Goal: Task Accomplishment & Management: Complete application form

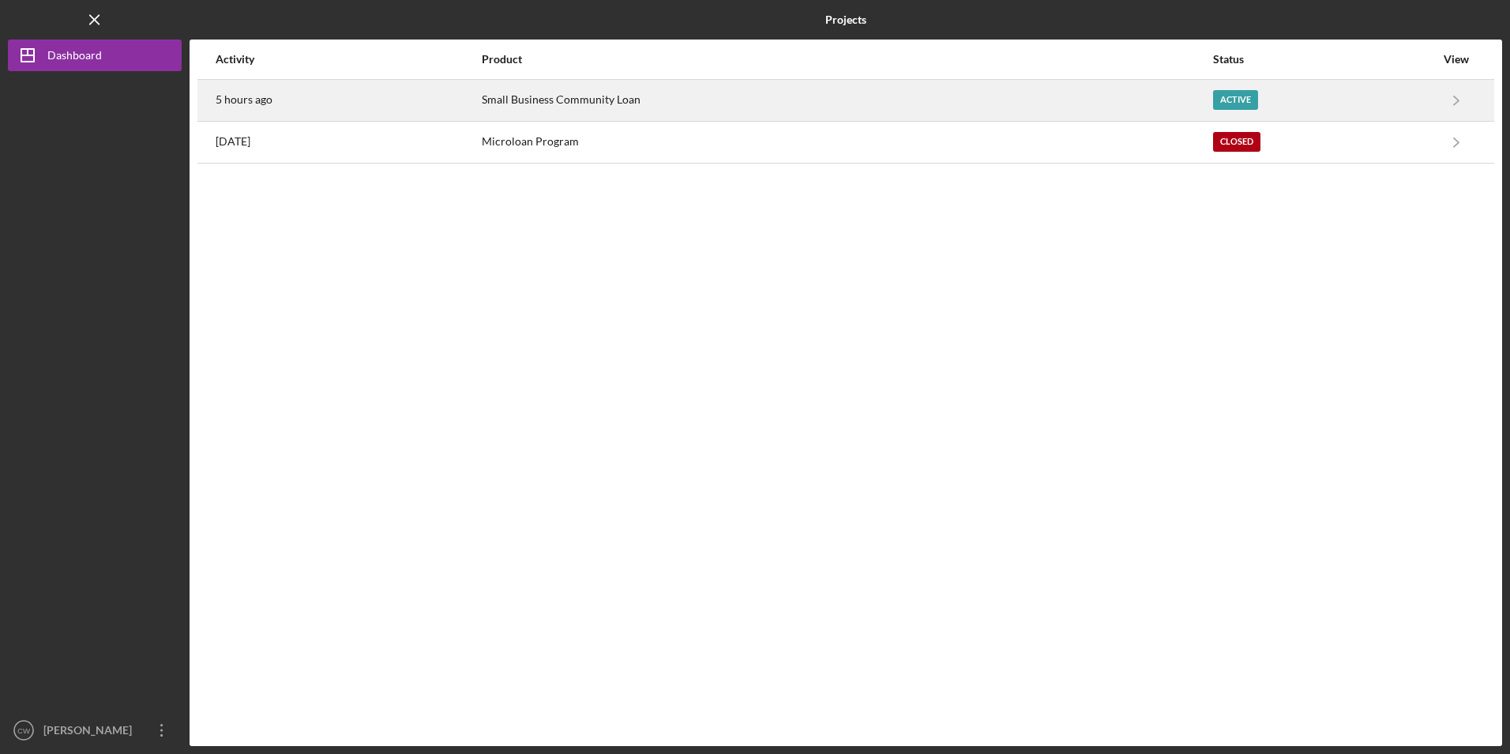
click at [521, 97] on div "Small Business Community Loan" at bounding box center [847, 100] width 730 height 39
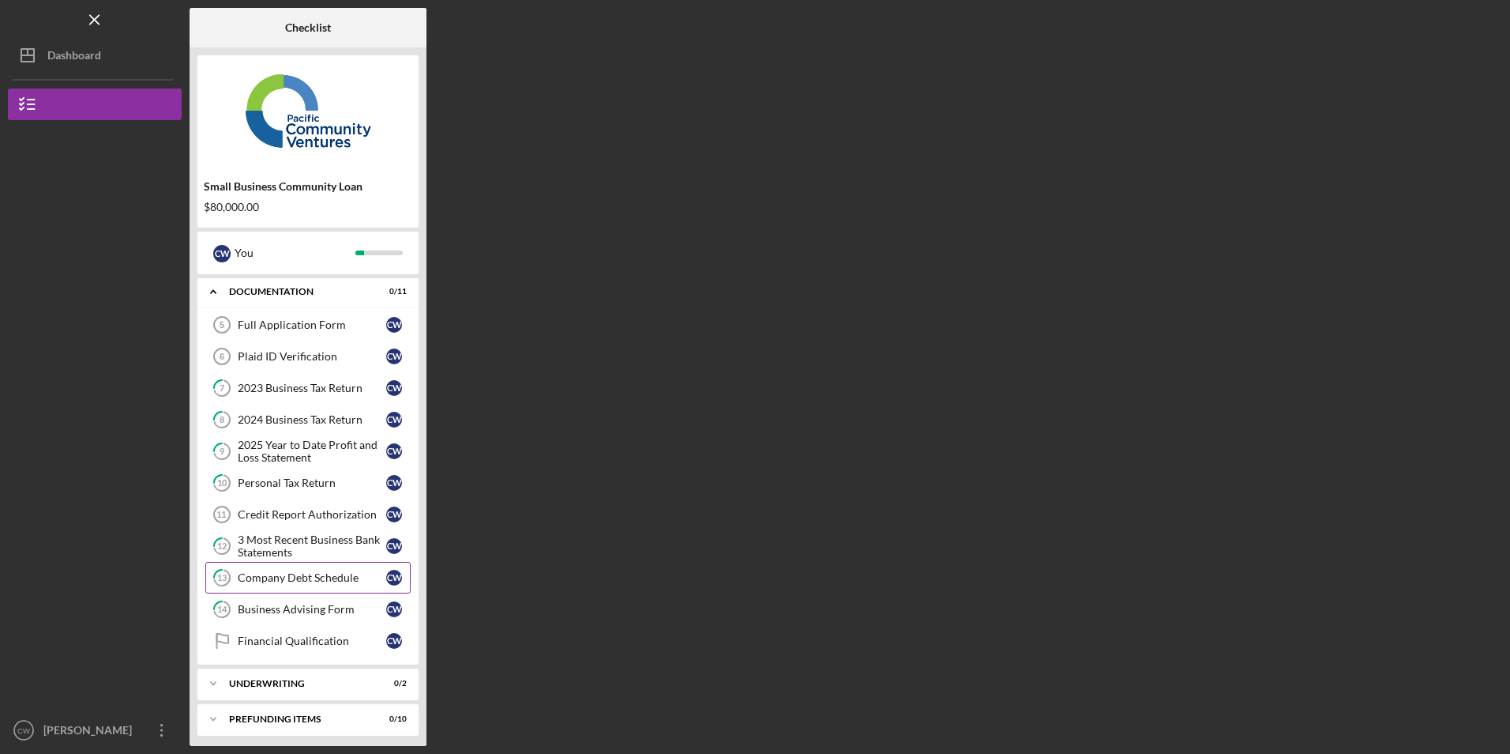
scroll to position [43, 0]
click at [297, 541] on div "3 Most Recent Business Bank Statements" at bounding box center [312, 540] width 149 height 25
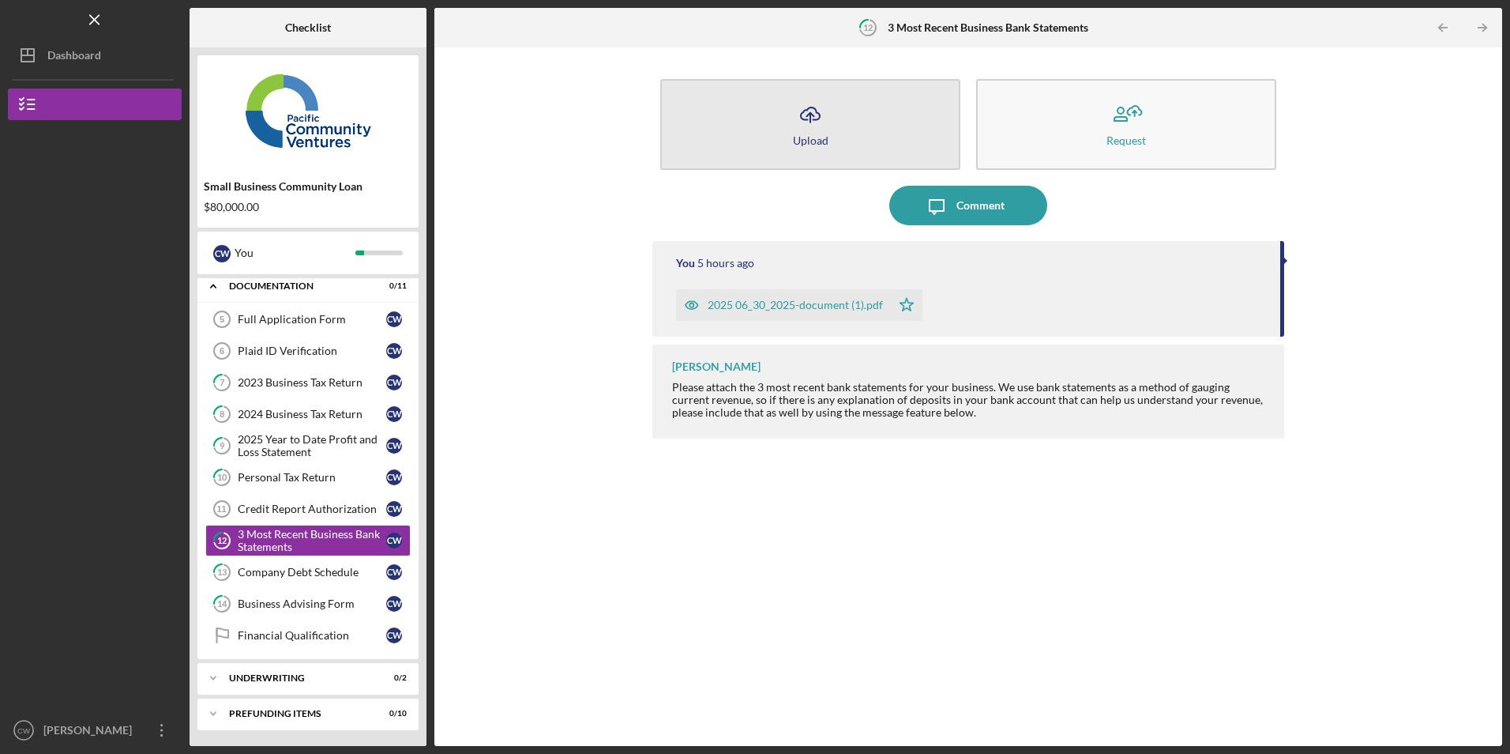
click at [857, 114] on button "Icon/Upload Upload" at bounding box center [810, 124] width 300 height 91
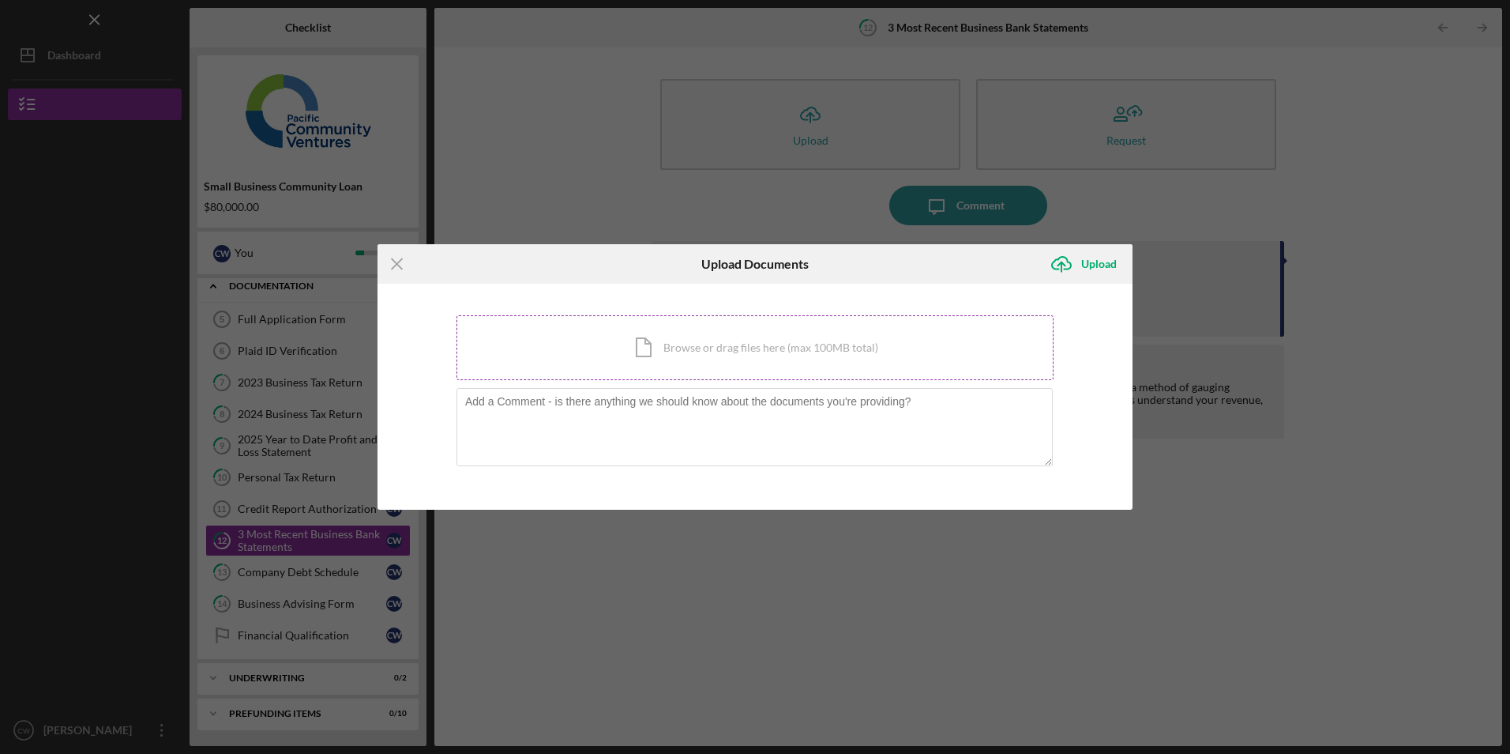
click at [568, 338] on div "Icon/Document Browse or drag files here (max 100MB total) Tap to choose files o…" at bounding box center [755, 347] width 597 height 65
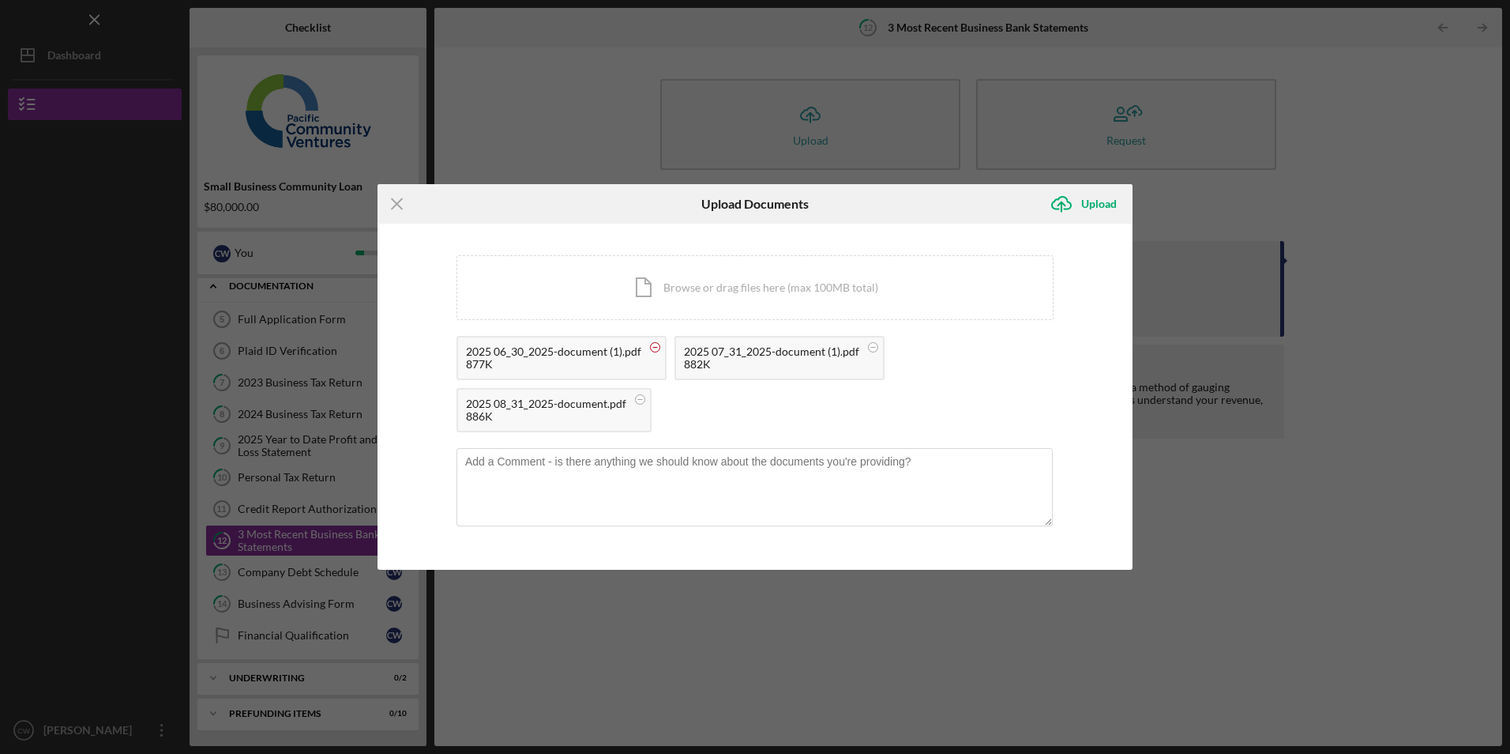
click at [651, 348] on circle at bounding box center [655, 347] width 9 height 9
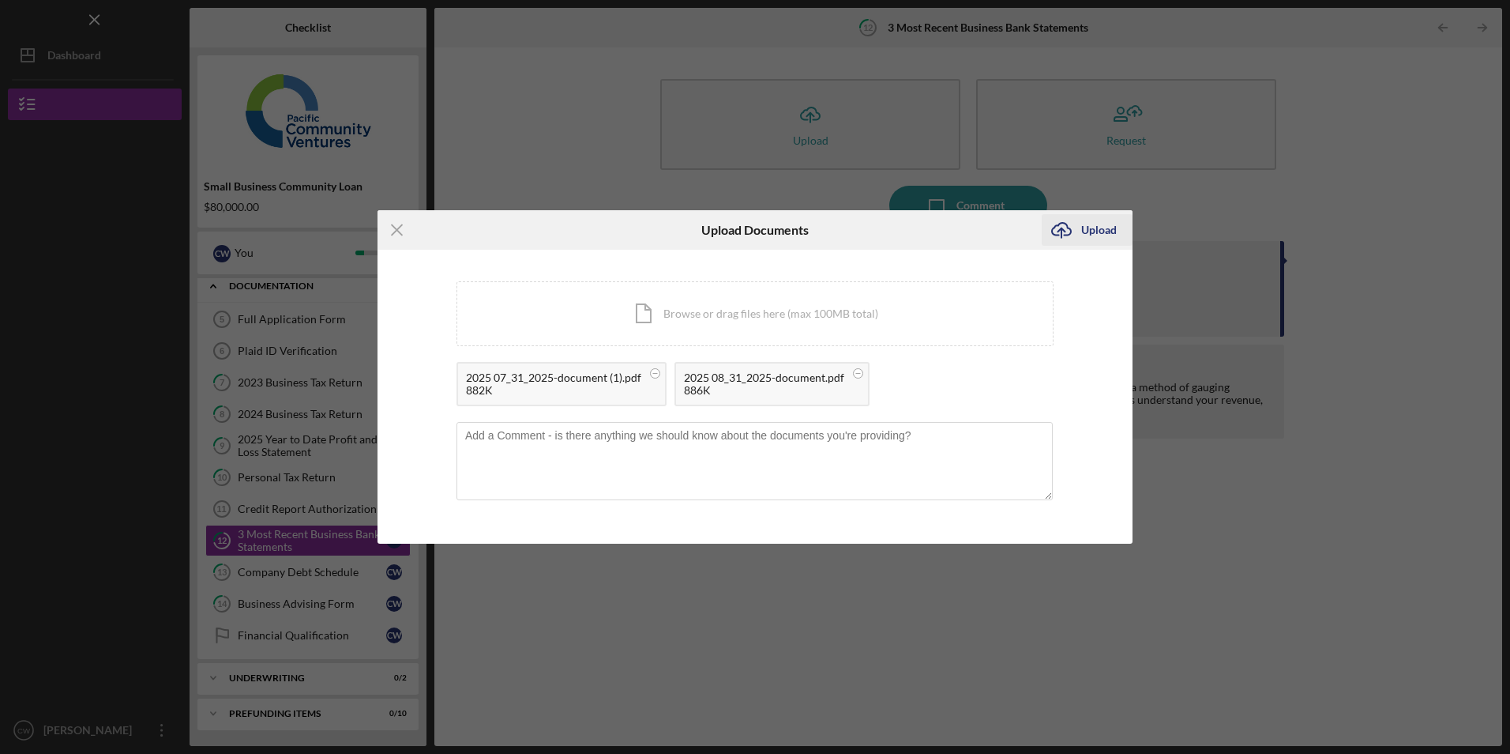
click at [1101, 225] on div "Upload" at bounding box center [1099, 230] width 36 height 32
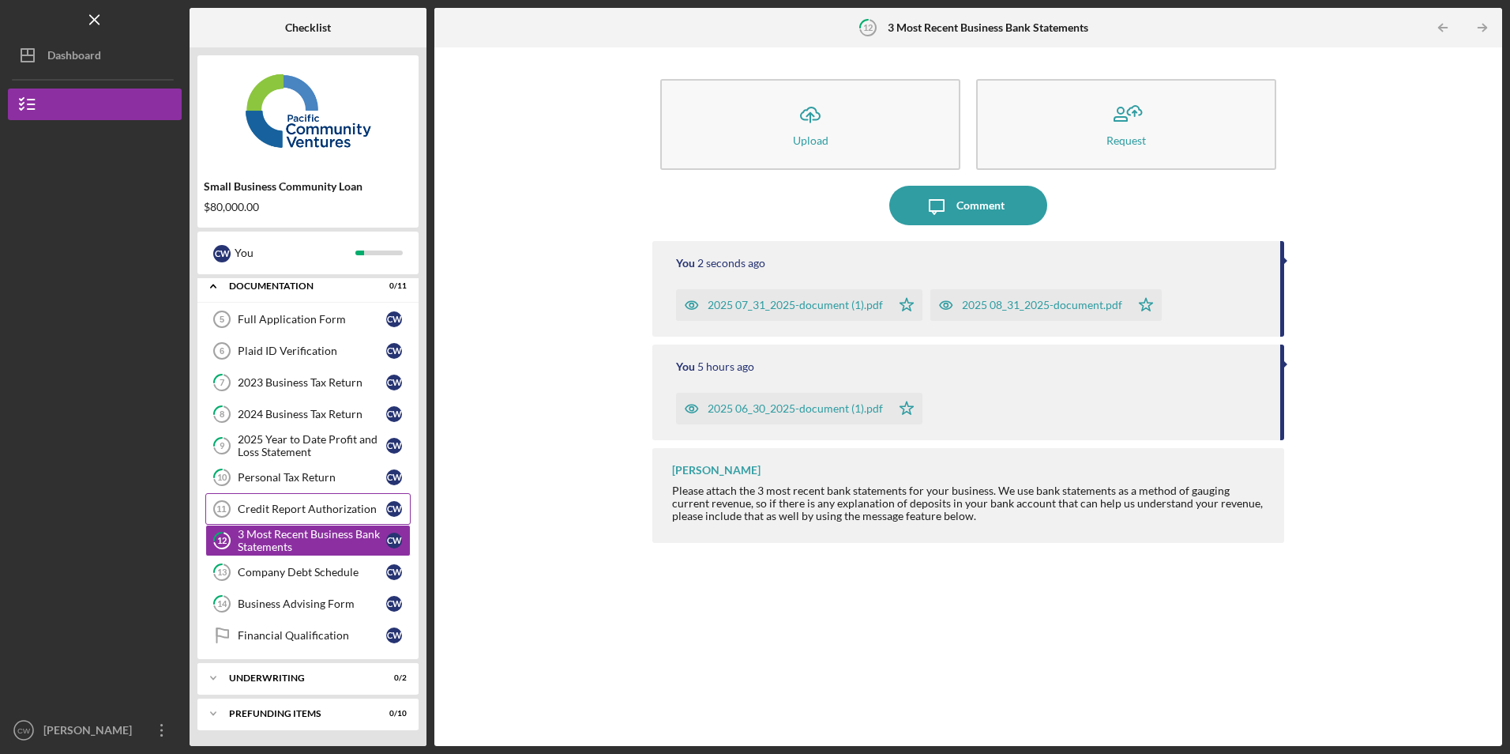
click at [351, 516] on link "Credit Report Authorization 11 Credit Report Authorization C W" at bounding box center [307, 509] width 205 height 32
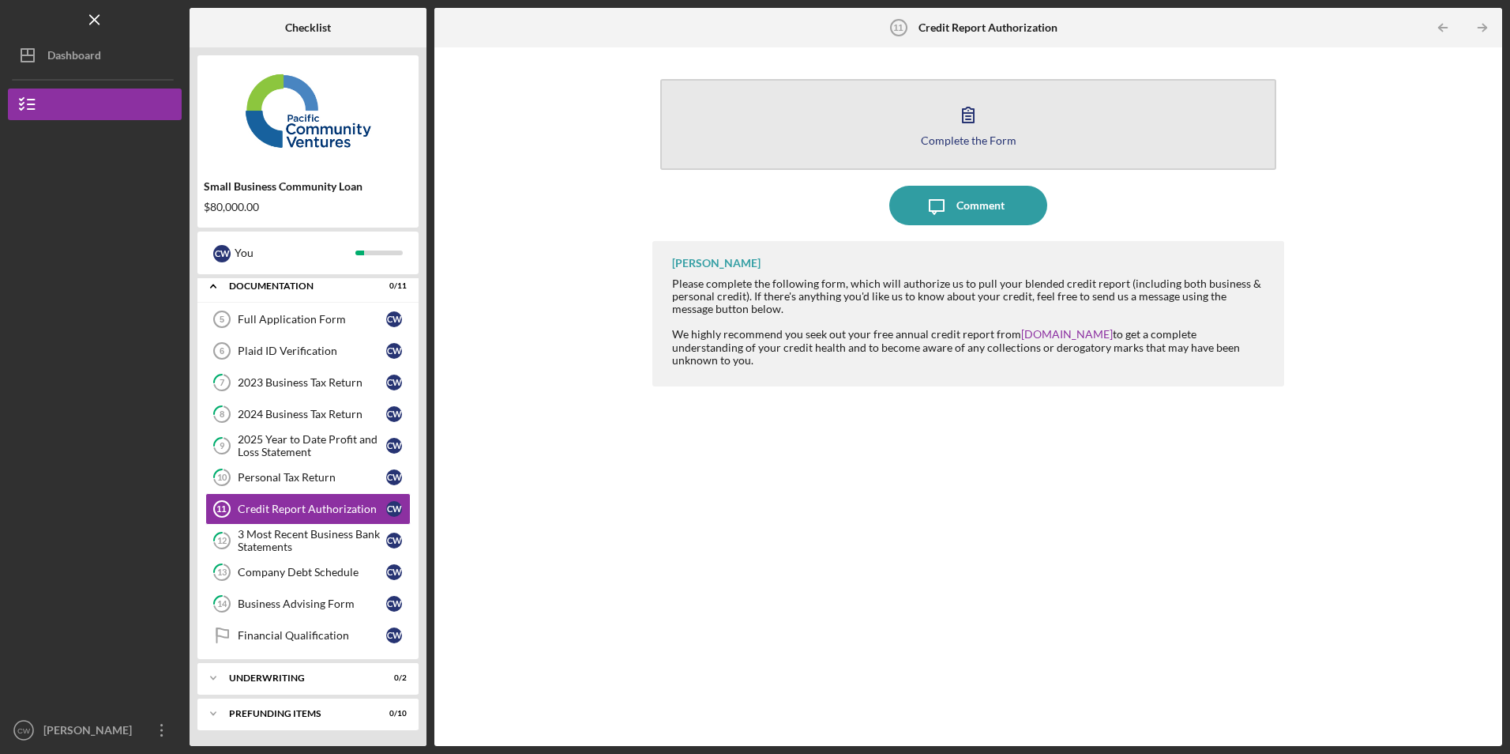
click at [837, 107] on button "Complete the Form Form" at bounding box center [967, 124] width 615 height 91
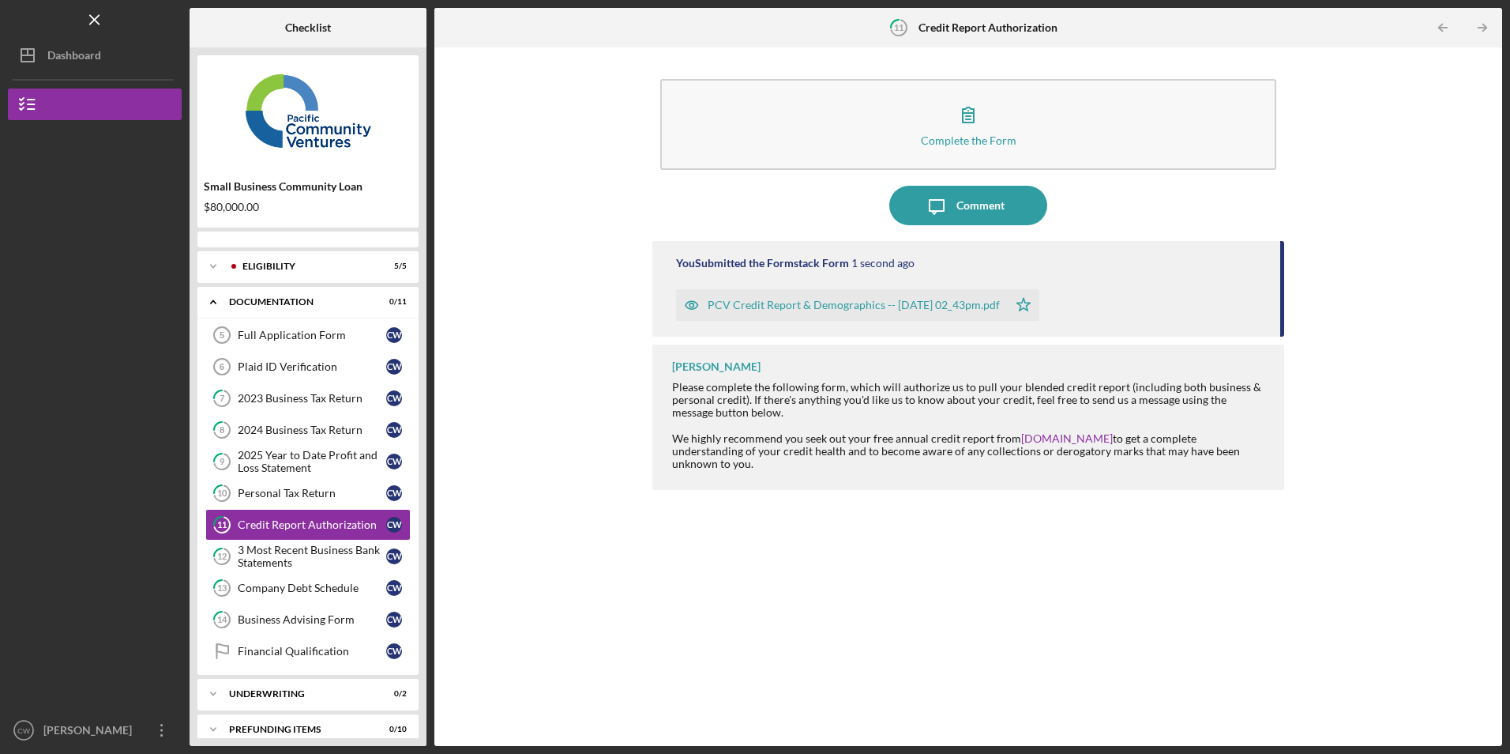
scroll to position [16, 0]
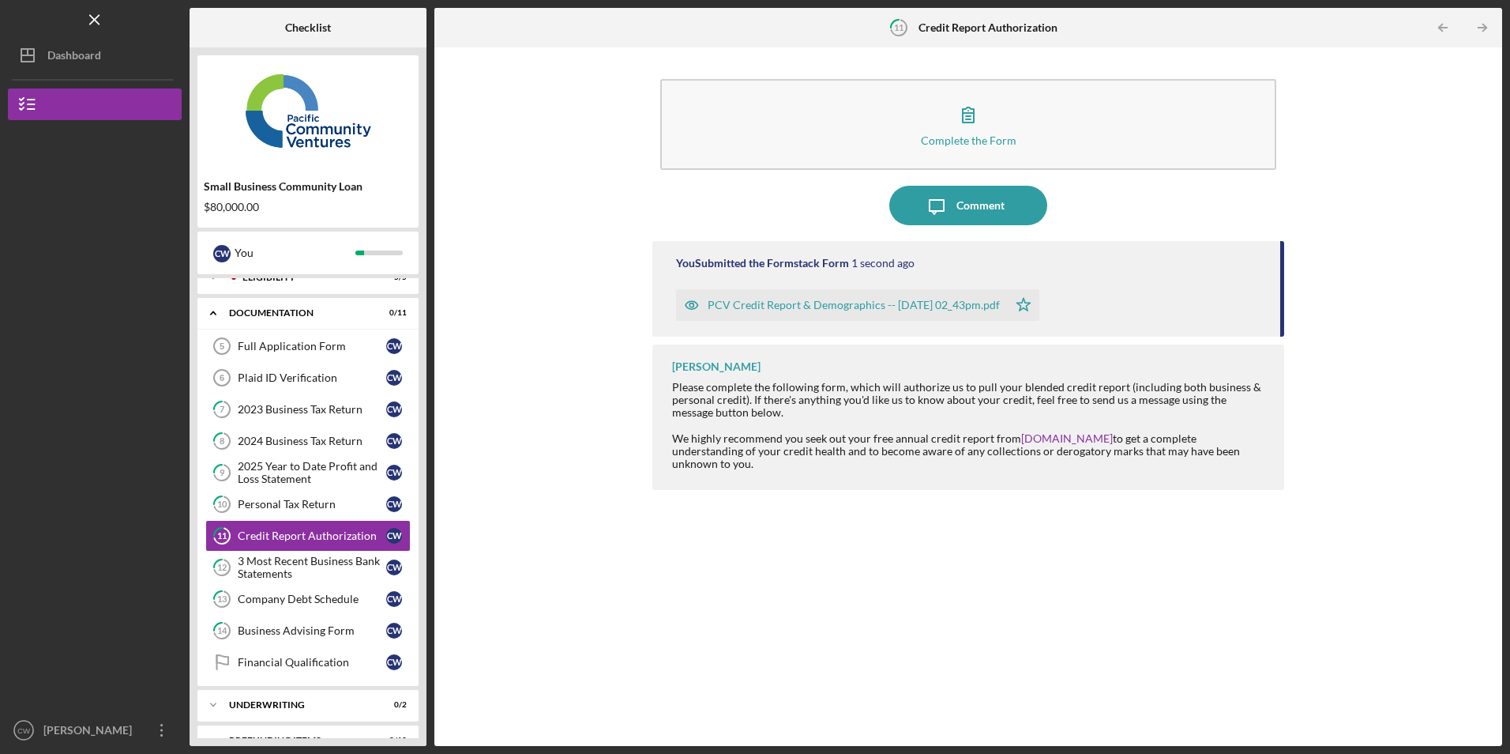
click at [801, 315] on div "PCV Credit Report & Demographics -- [DATE] 02_43pm.pdf" at bounding box center [842, 305] width 332 height 32
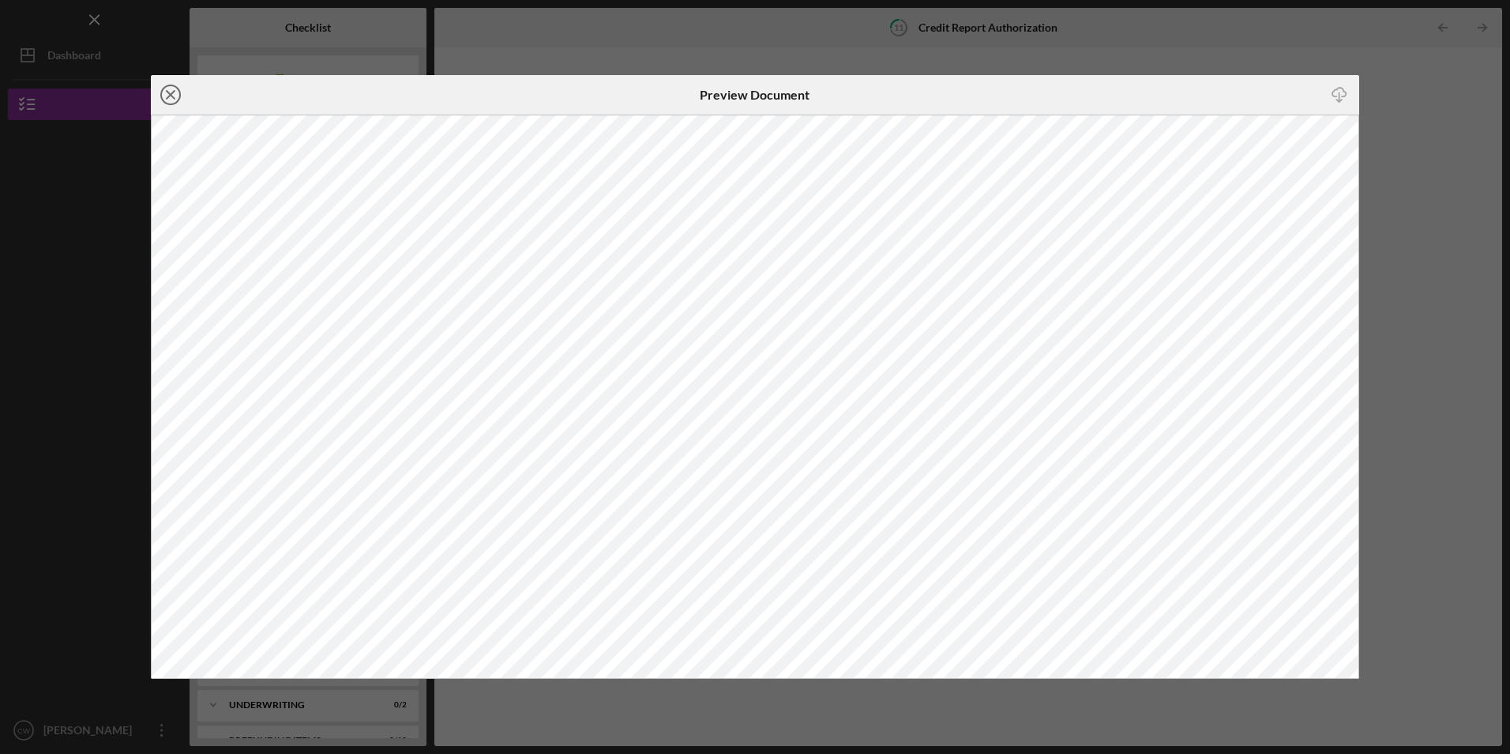
click at [169, 100] on icon "Icon/Close" at bounding box center [170, 94] width 39 height 39
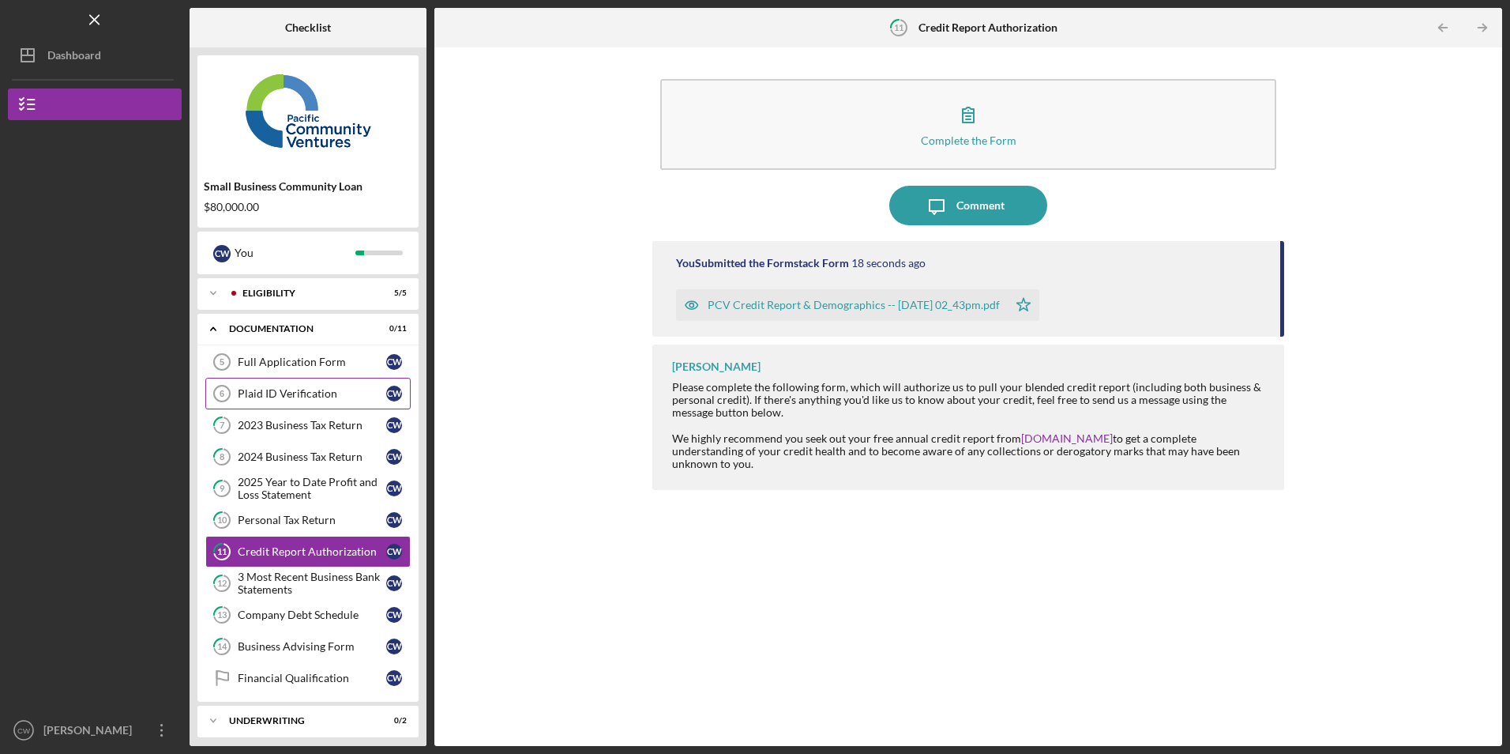
click at [305, 385] on link "Plaid ID Verification 6 Plaid ID Verification C W" at bounding box center [307, 394] width 205 height 32
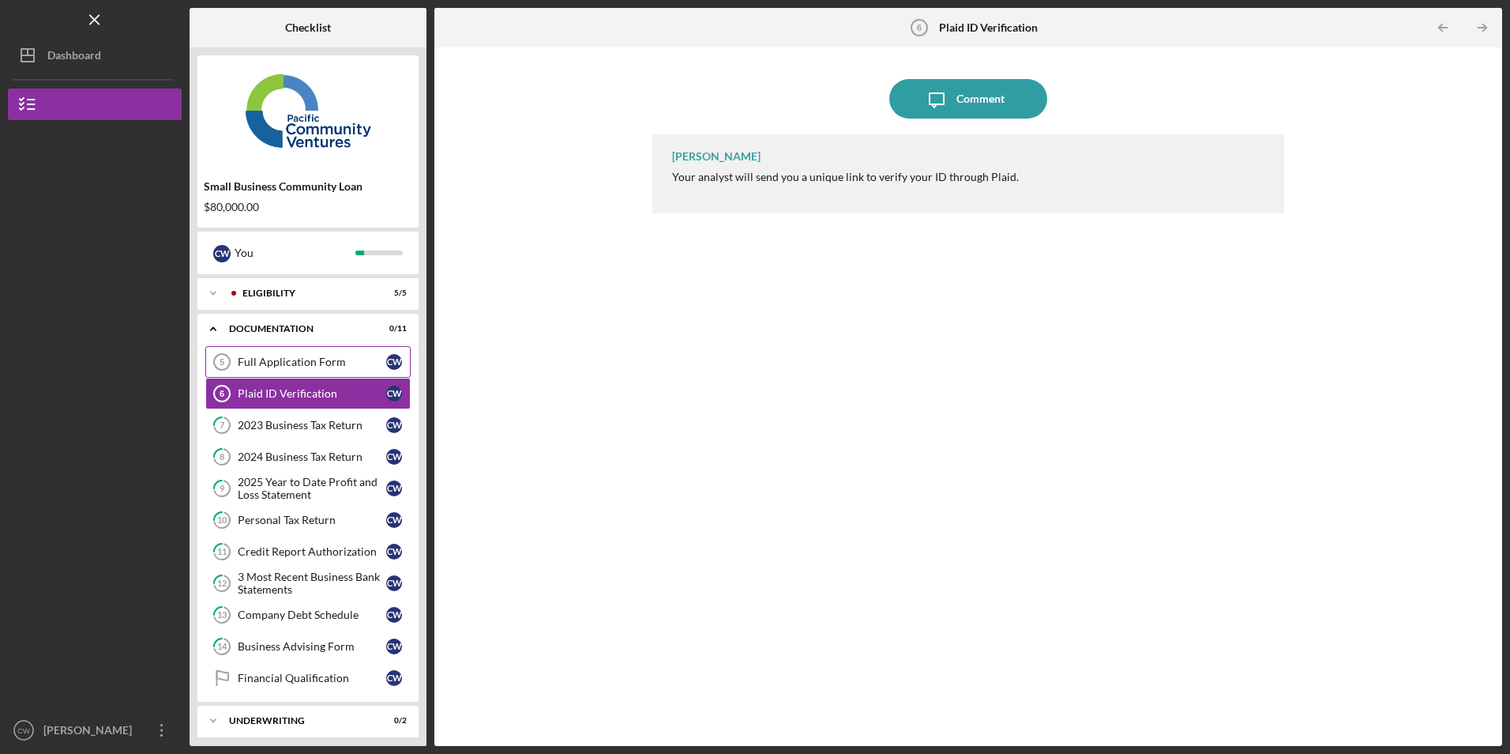
click at [306, 363] on div "Full Application Form" at bounding box center [312, 361] width 149 height 13
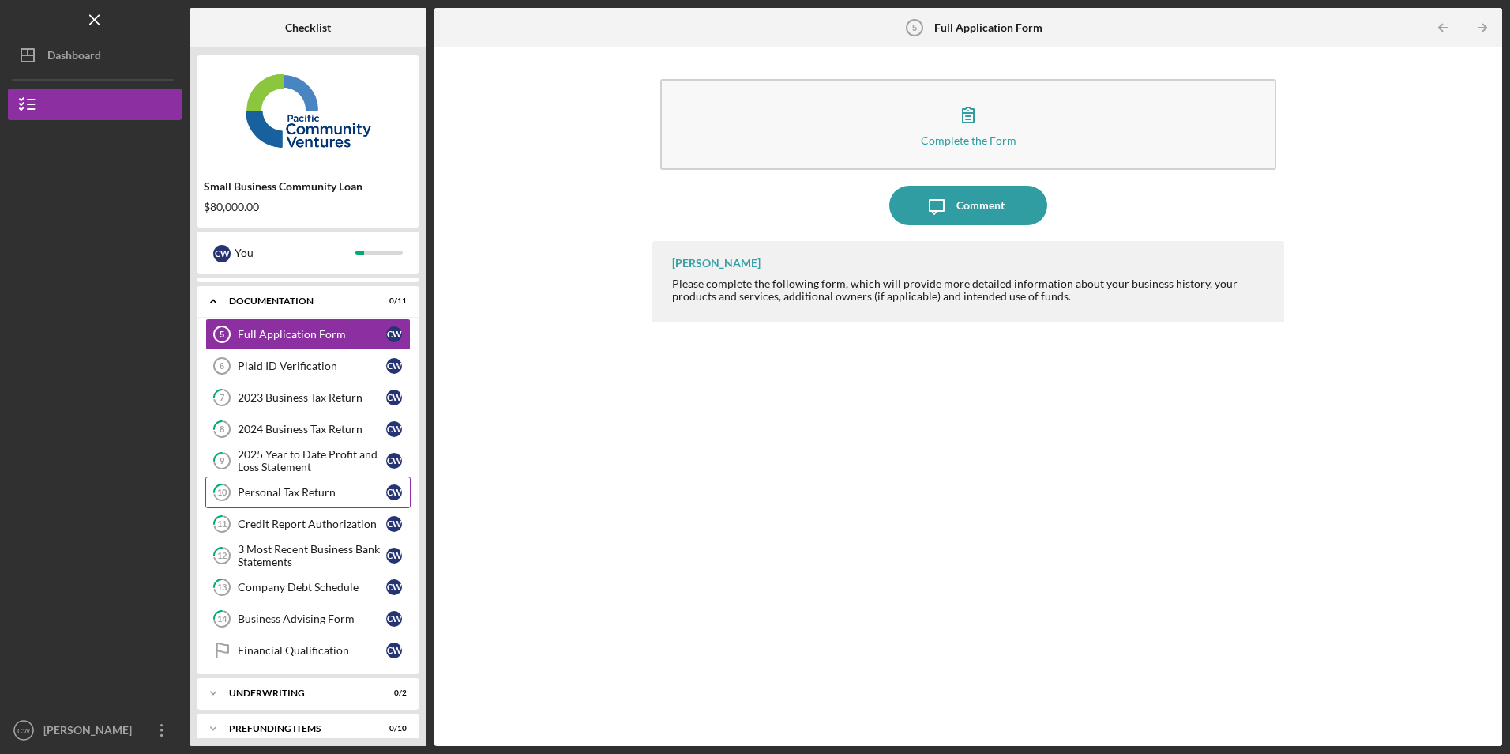
scroll to position [43, 0]
